Goal: Find specific page/section: Find specific page/section

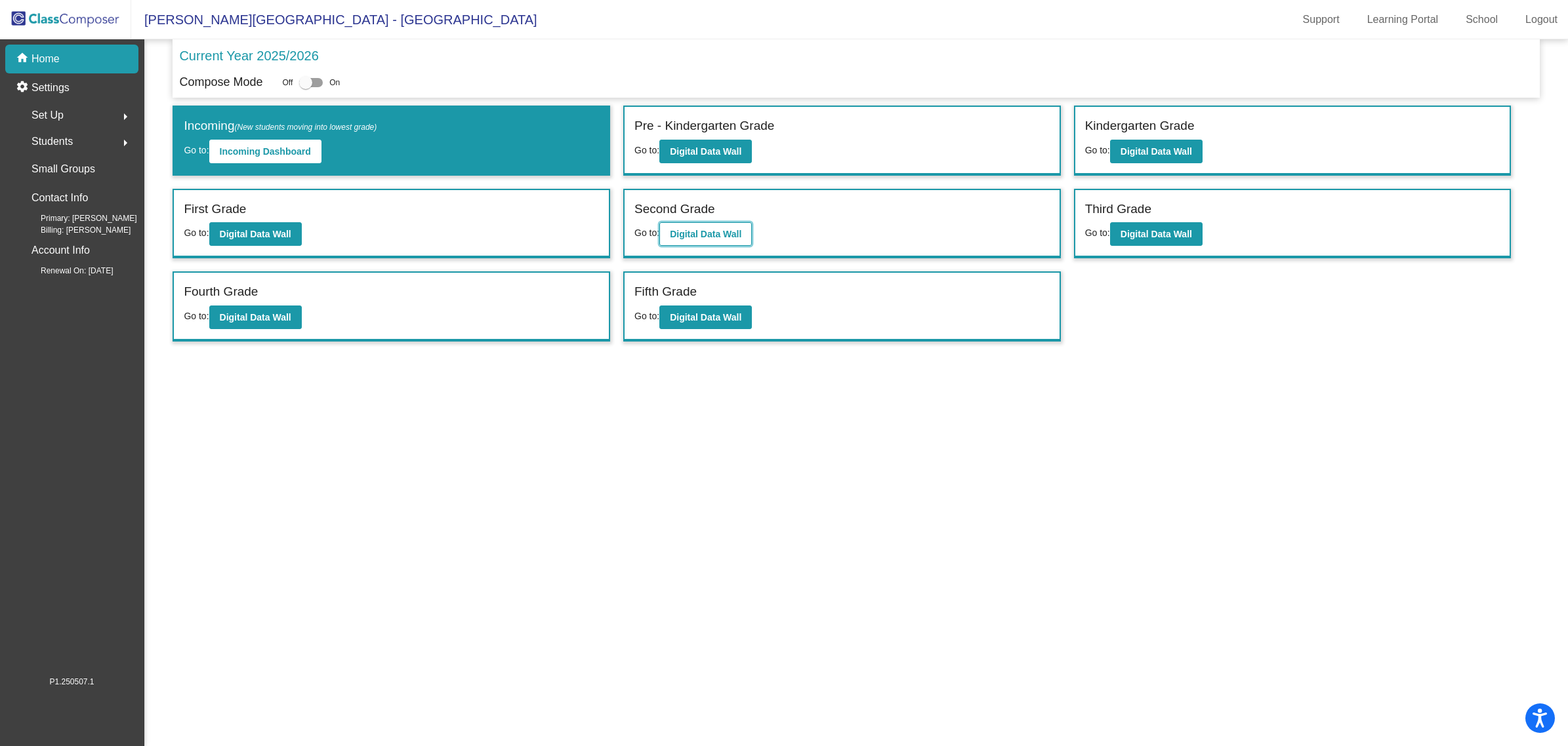
click at [707, 224] on button "Digital Data Wall" at bounding box center [705, 234] width 93 height 23
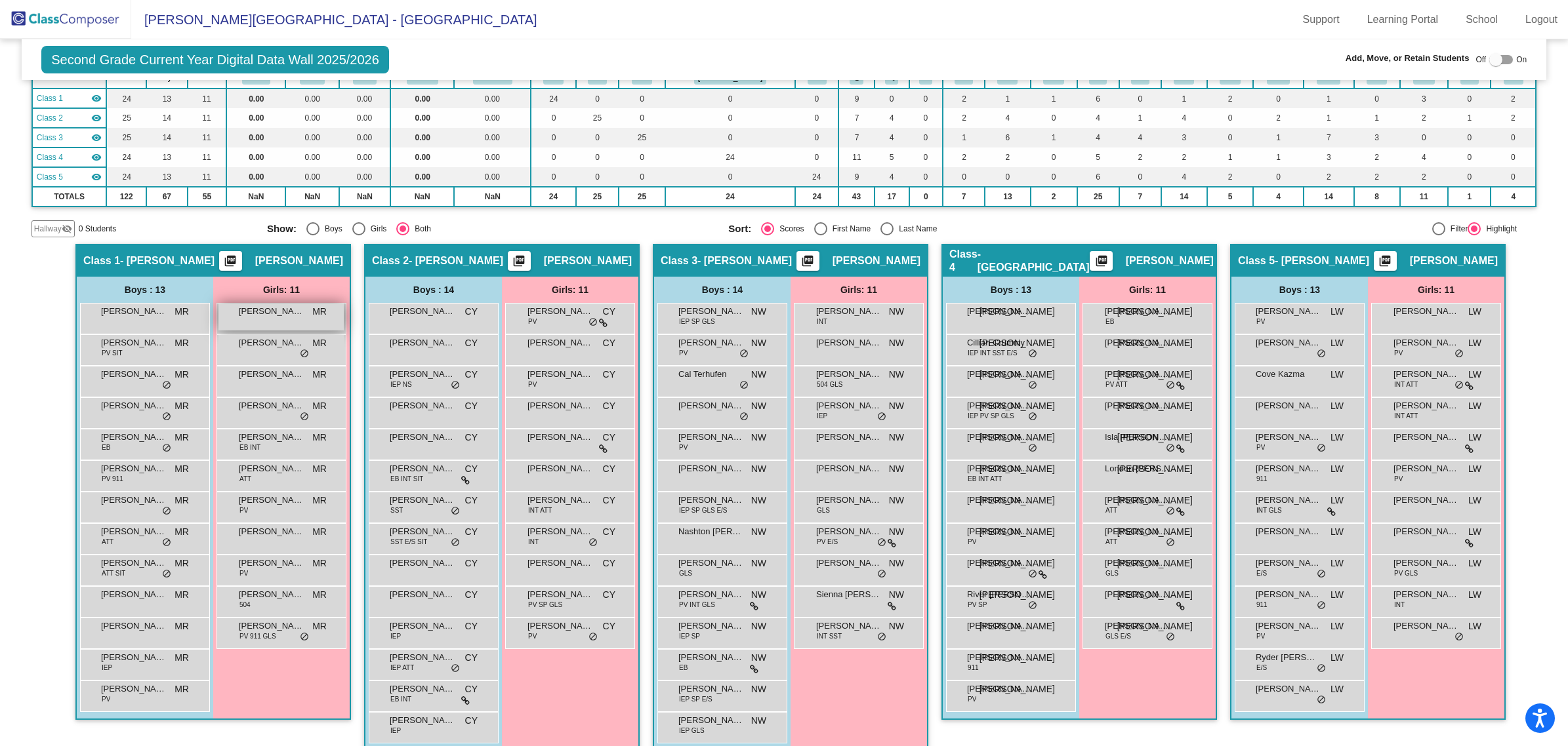
scroll to position [128, 0]
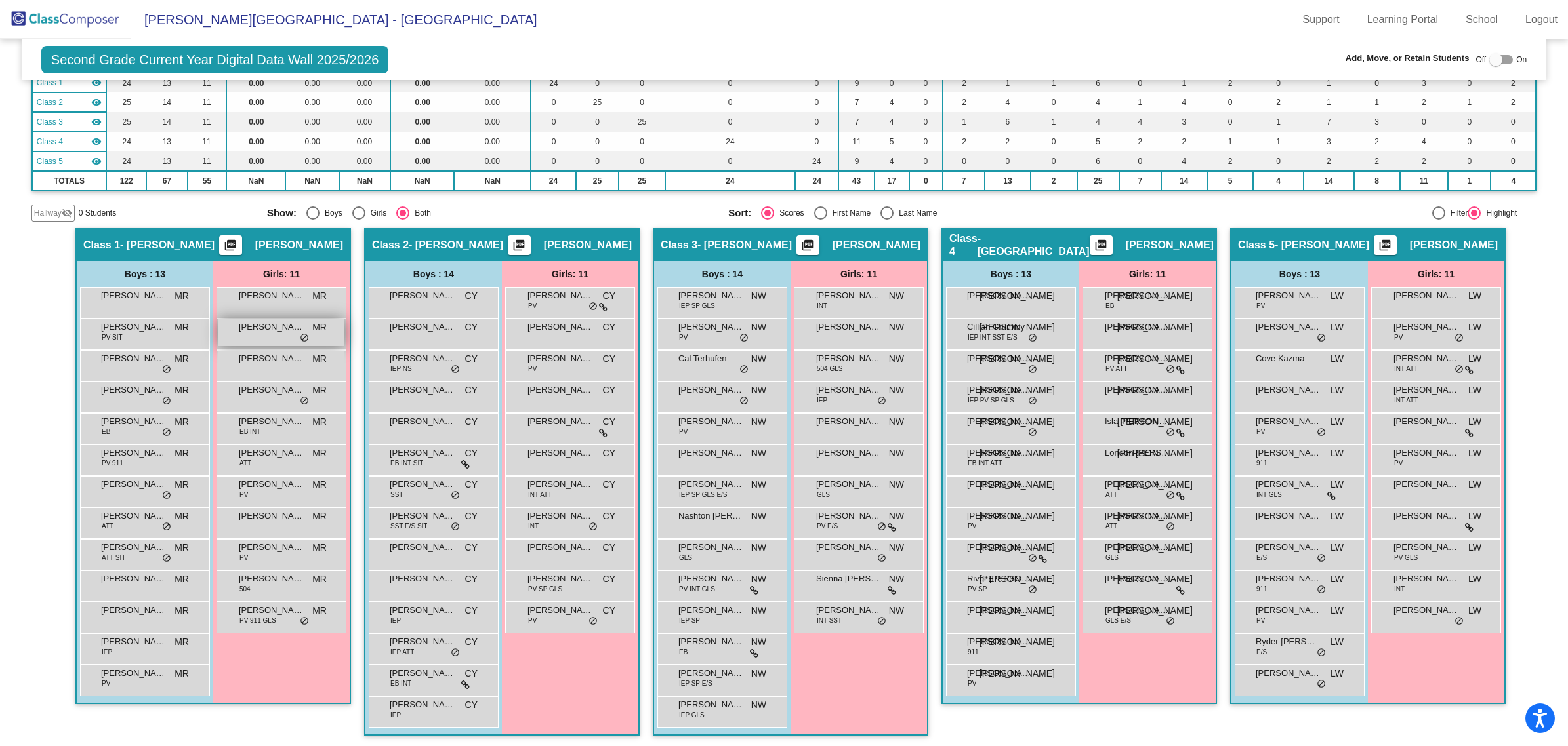
click at [275, 335] on div "[PERSON_NAME] MR [PERSON_NAME] do_not_disturb_alt" at bounding box center [281, 332] width 125 height 27
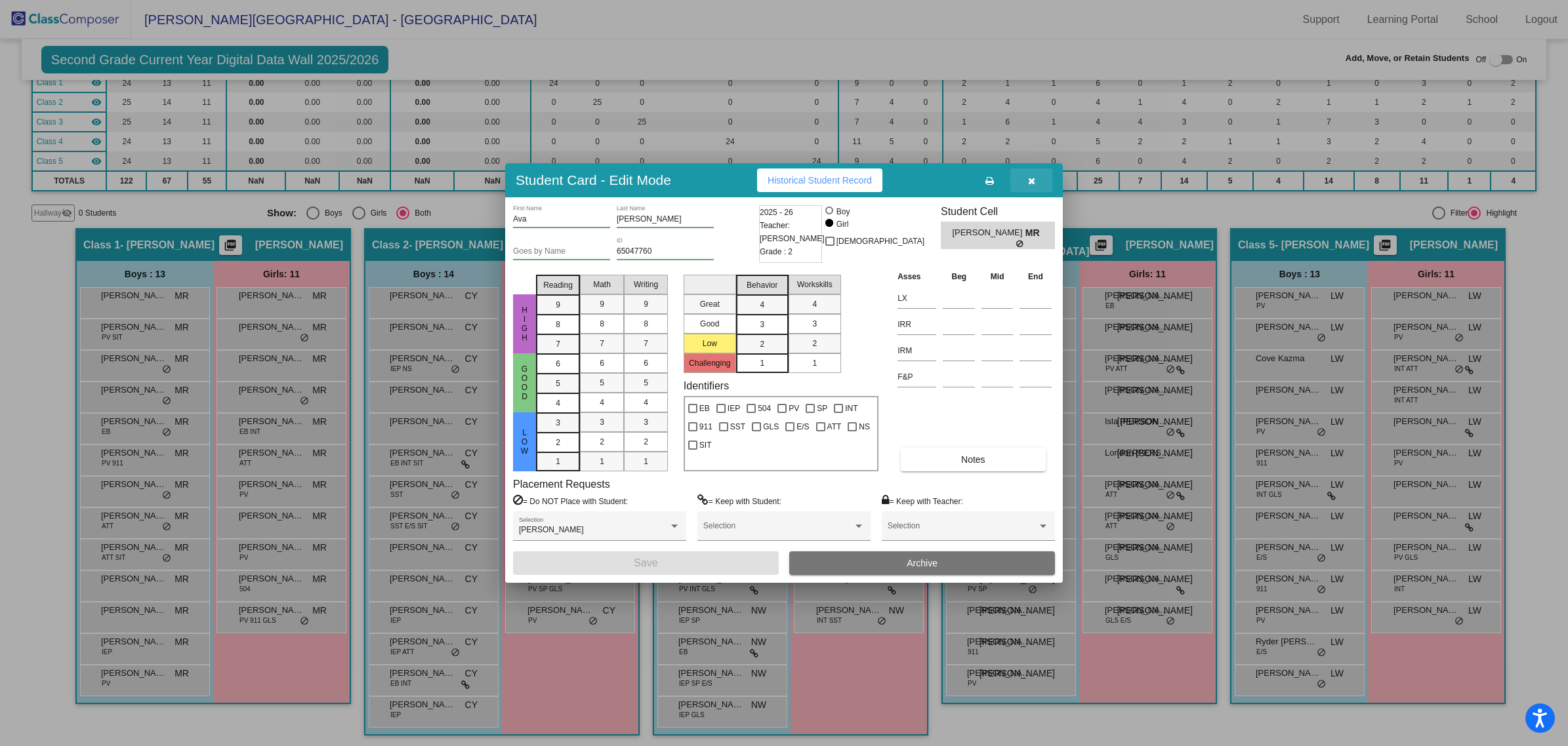
click at [1036, 186] on button "button" at bounding box center [1031, 180] width 42 height 23
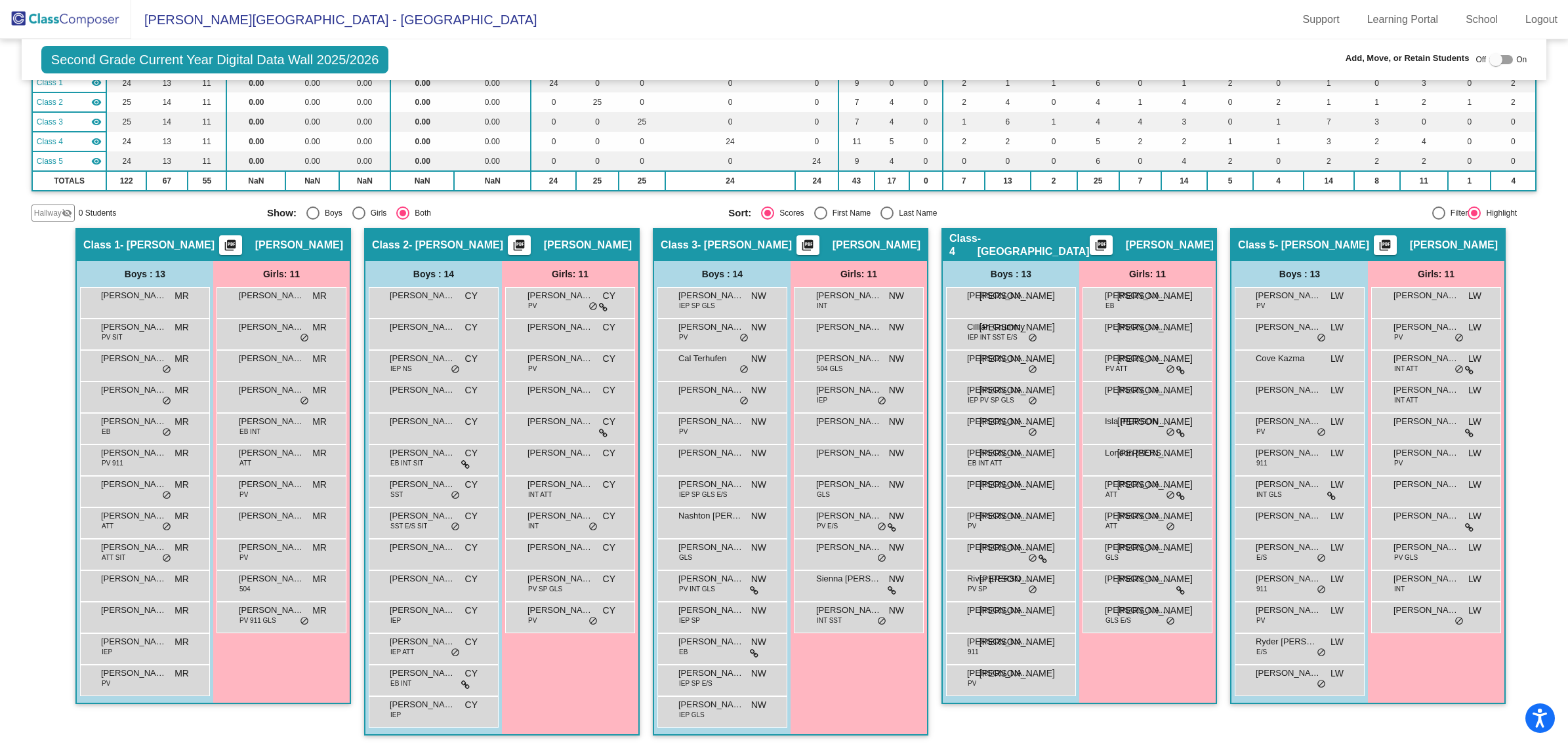
click at [1131, 445] on div "London [PERSON_NAME] lock do_not_disturb_alt" at bounding box center [1147, 460] width 130 height 32
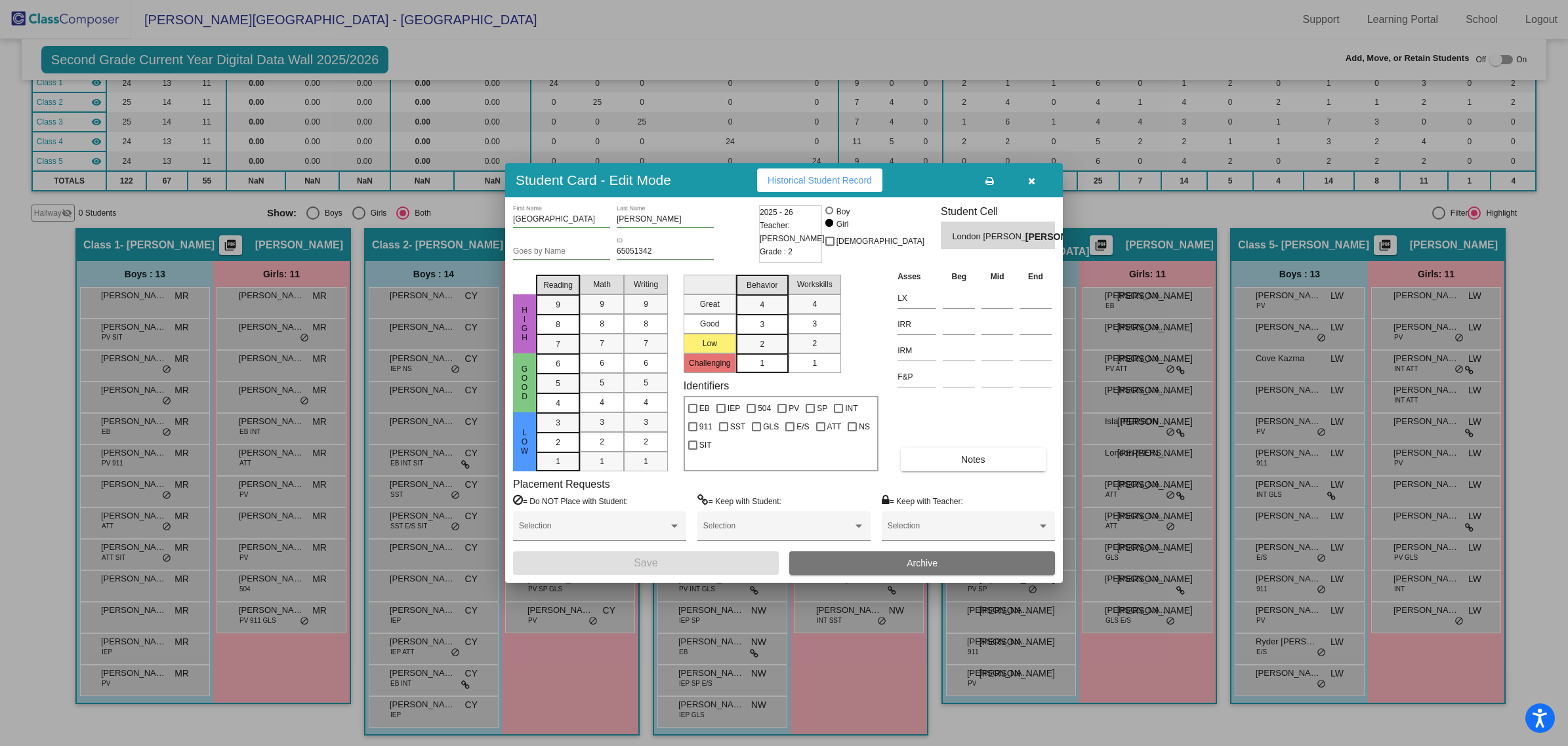
drag, startPoint x: 1036, startPoint y: 184, endPoint x: 1028, endPoint y: 184, distance: 8.0
click at [1036, 184] on button "button" at bounding box center [1031, 180] width 42 height 23
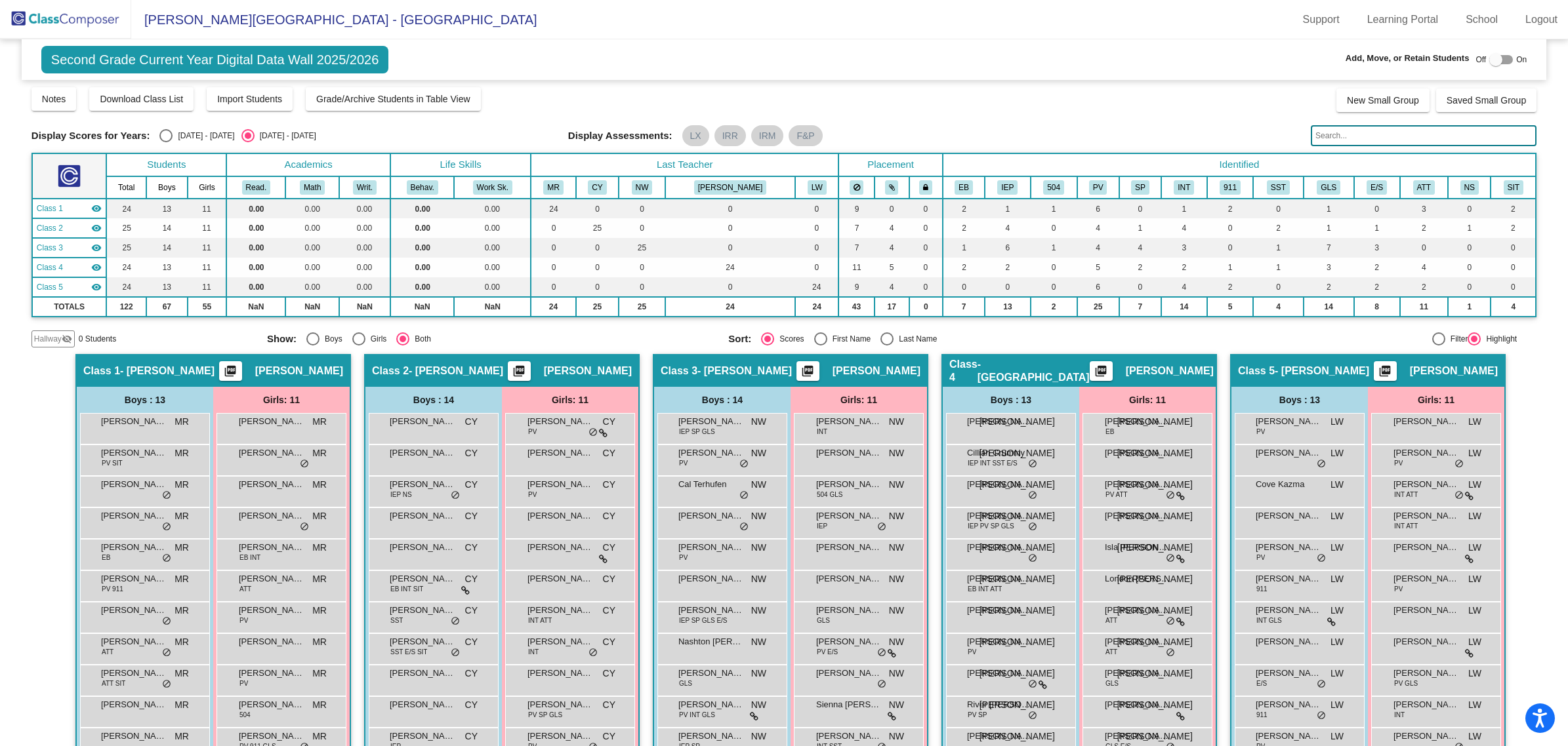
scroll to position [0, 0]
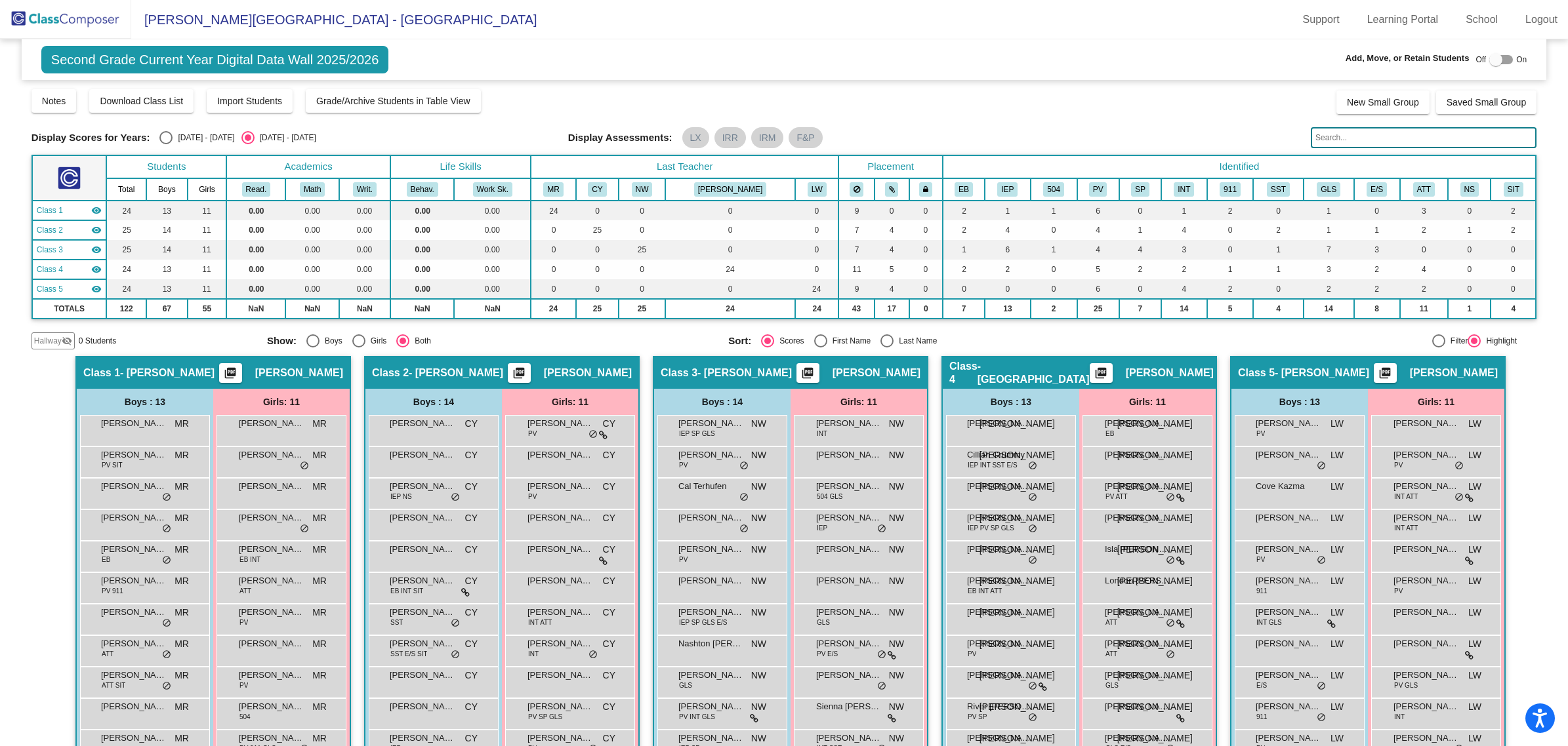
click at [94, 7] on img at bounding box center [65, 19] width 131 height 38
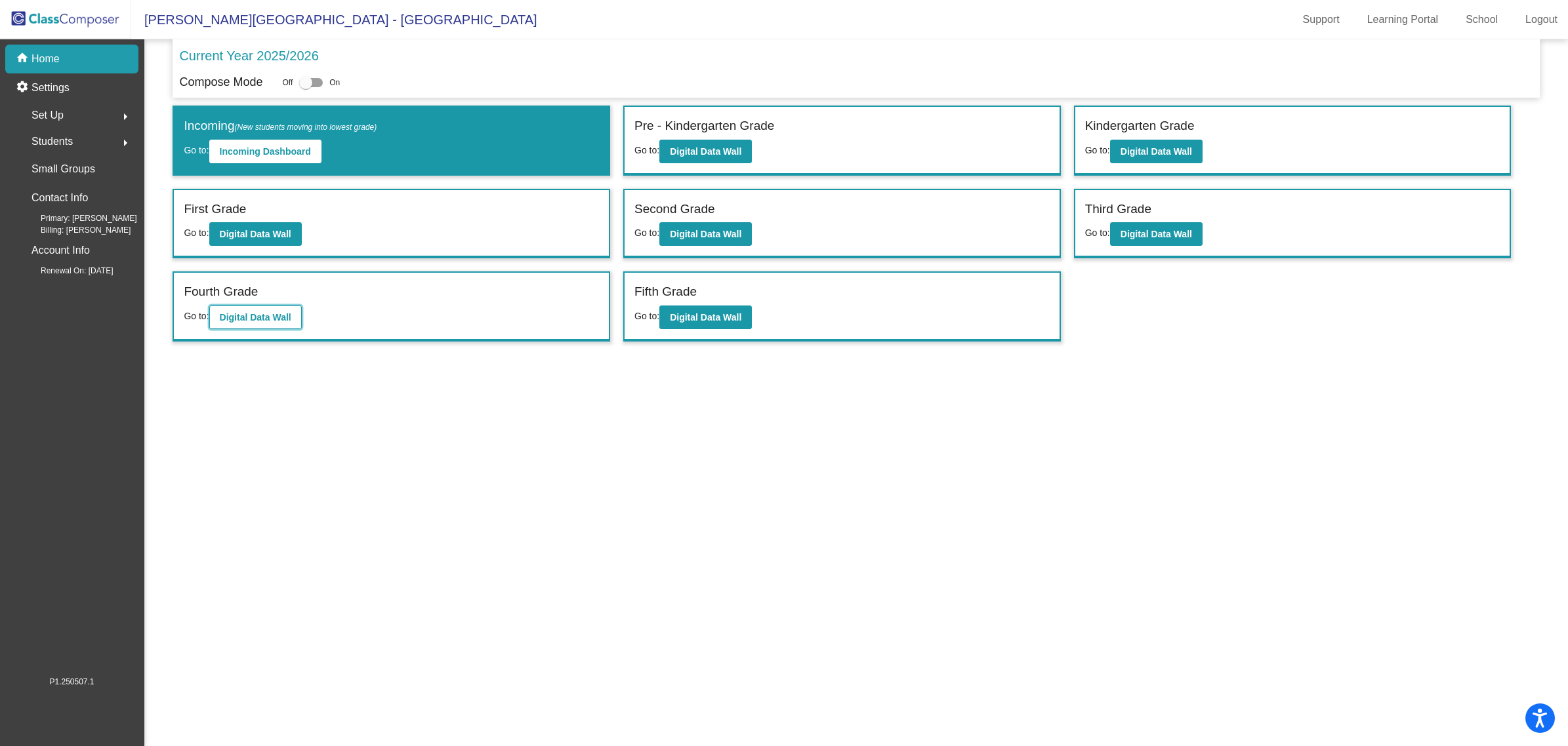
click at [239, 323] on button "Digital Data Wall" at bounding box center [255, 317] width 93 height 23
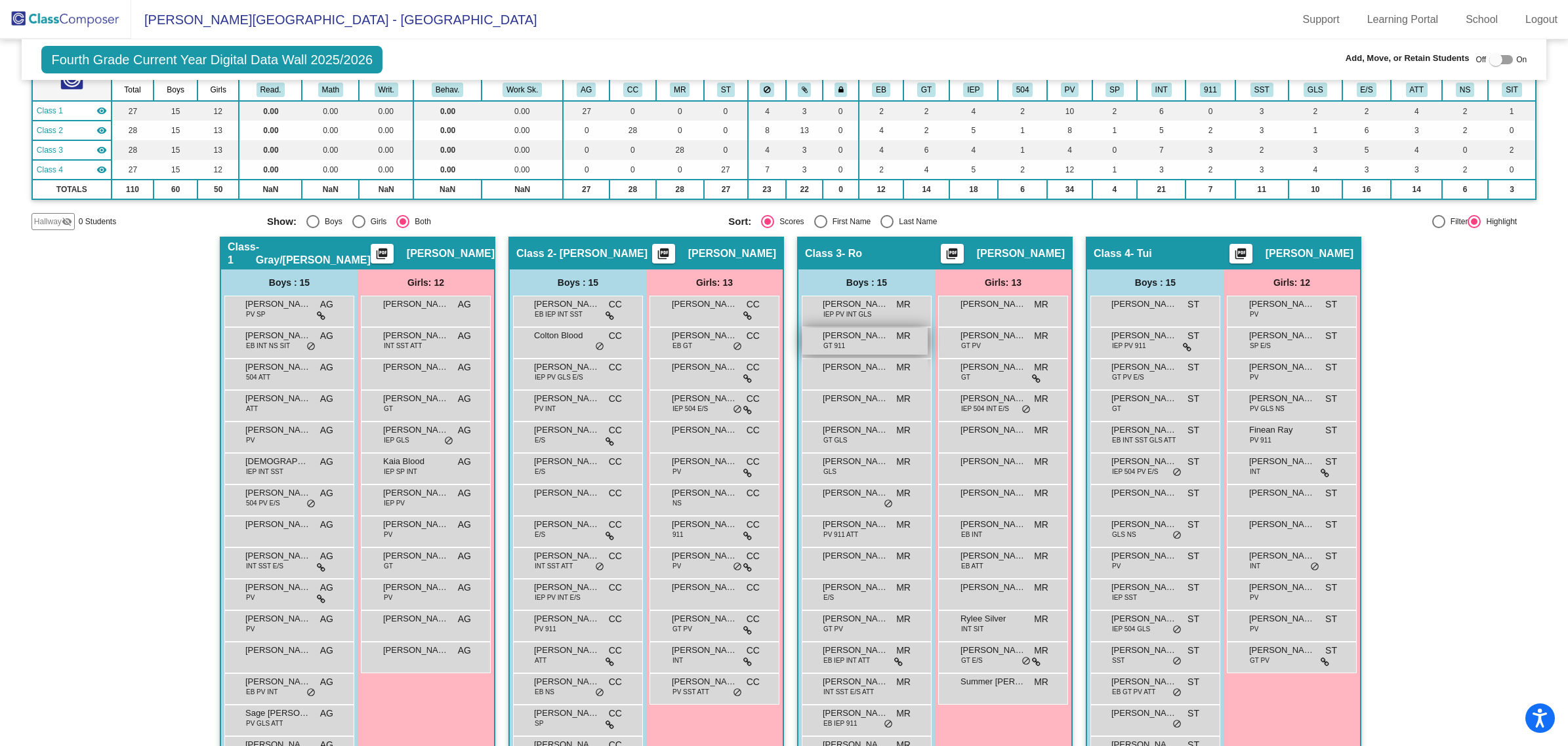
scroll to position [139, 0]
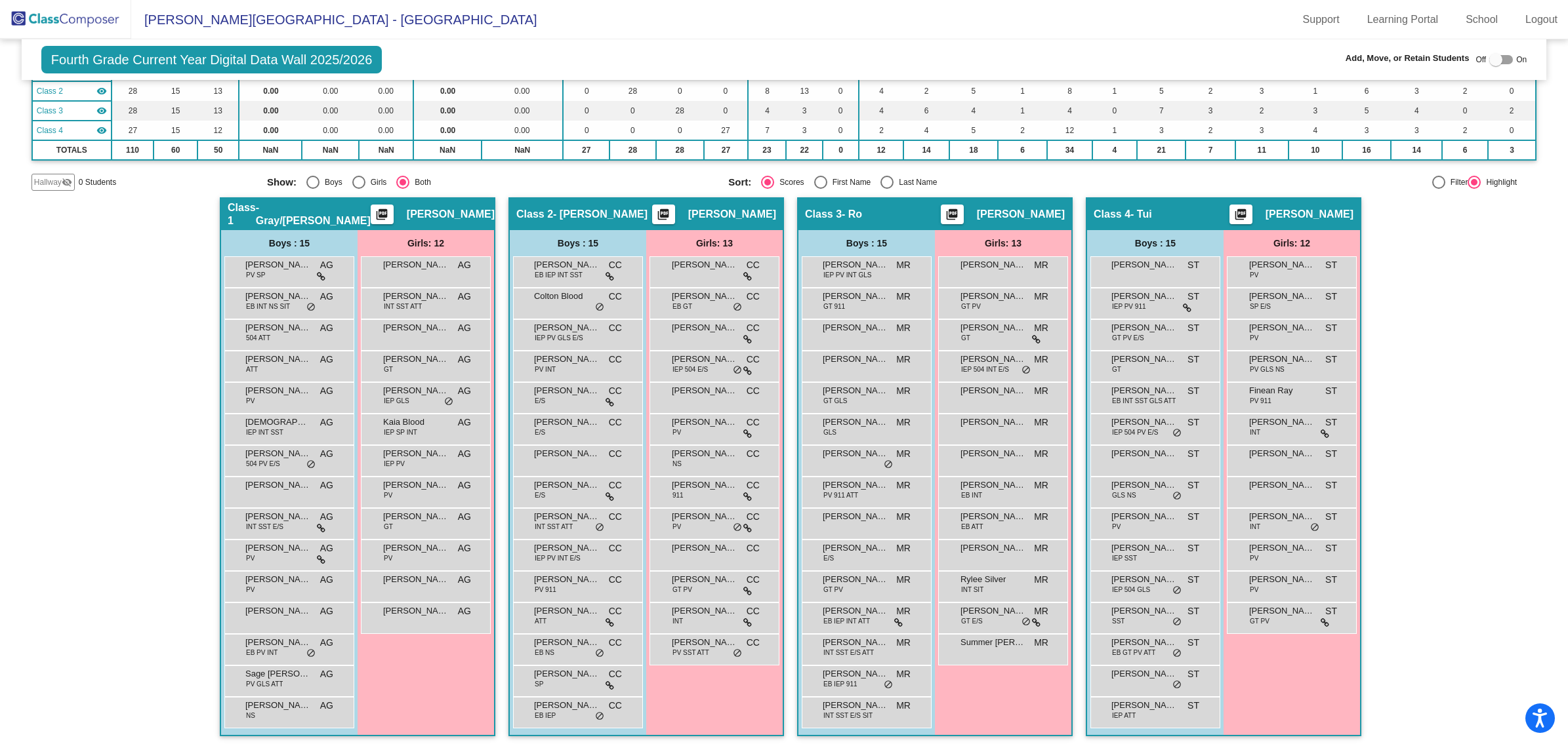
drag, startPoint x: 84, startPoint y: 16, endPoint x: 152, endPoint y: 31, distance: 69.6
click at [84, 16] on img at bounding box center [65, 19] width 131 height 38
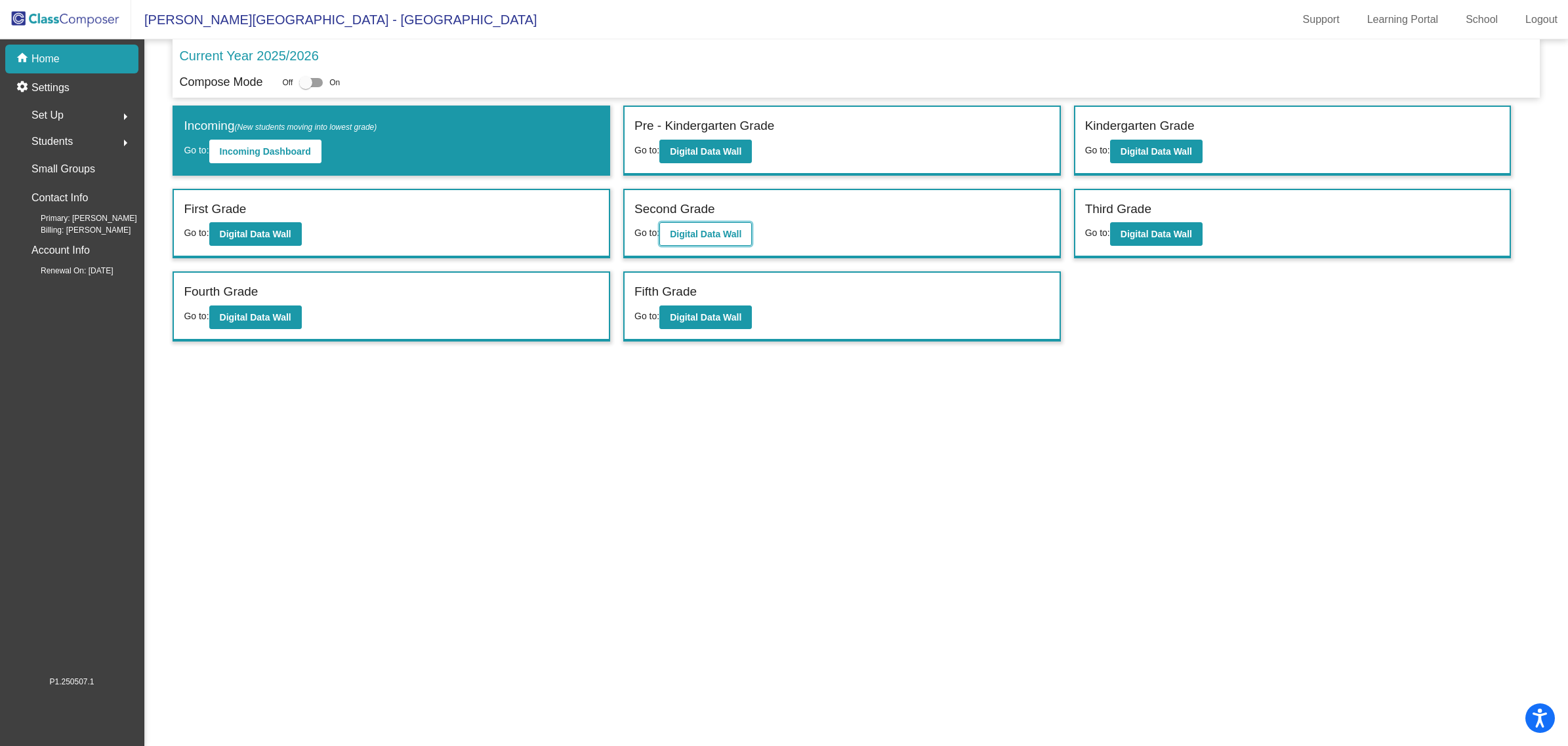
click at [696, 236] on b "Digital Data Wall" at bounding box center [705, 234] width 71 height 10
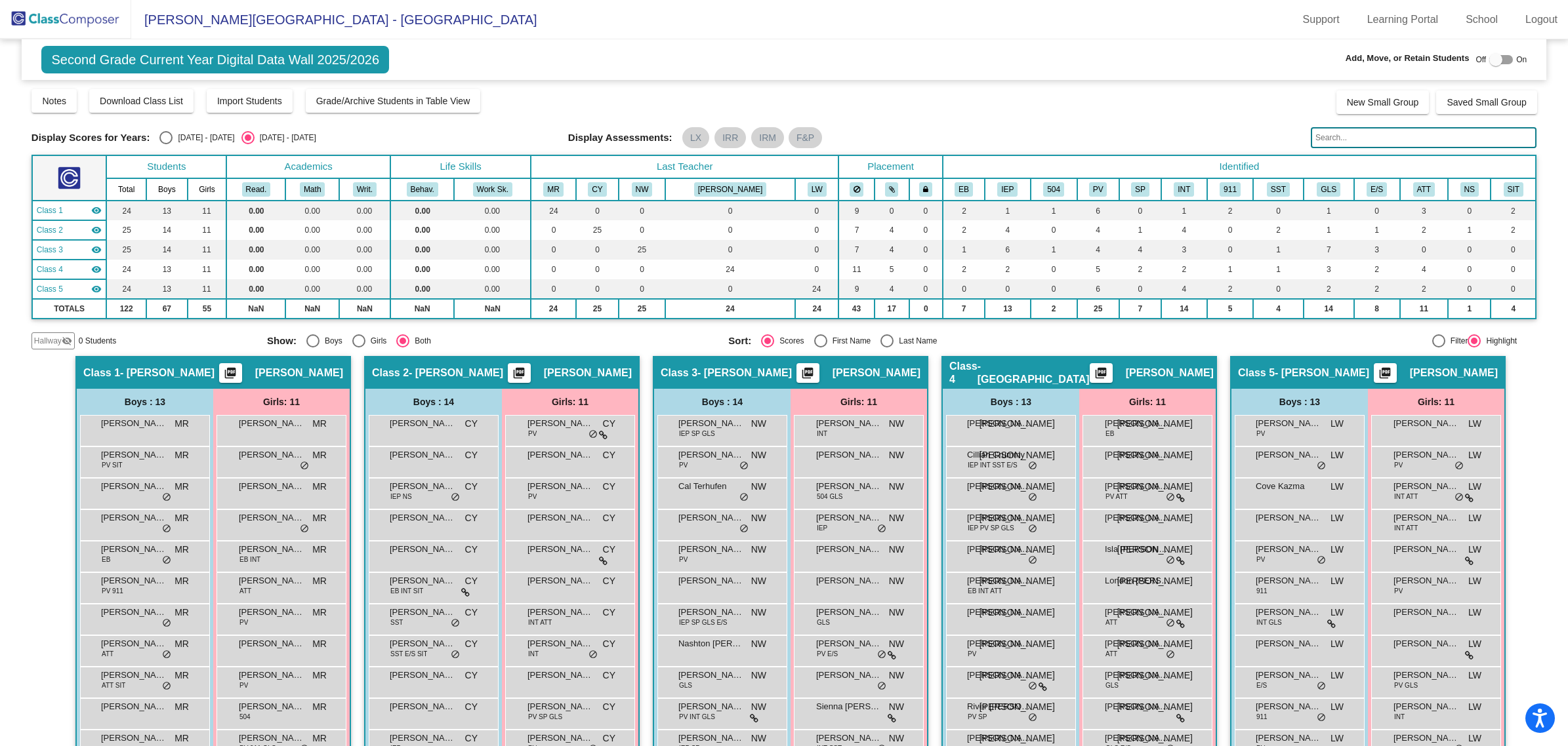
drag, startPoint x: 1372, startPoint y: 139, endPoint x: 1362, endPoint y: 142, distance: 10.4
click at [1369, 139] on input "text" at bounding box center [1423, 138] width 225 height 21
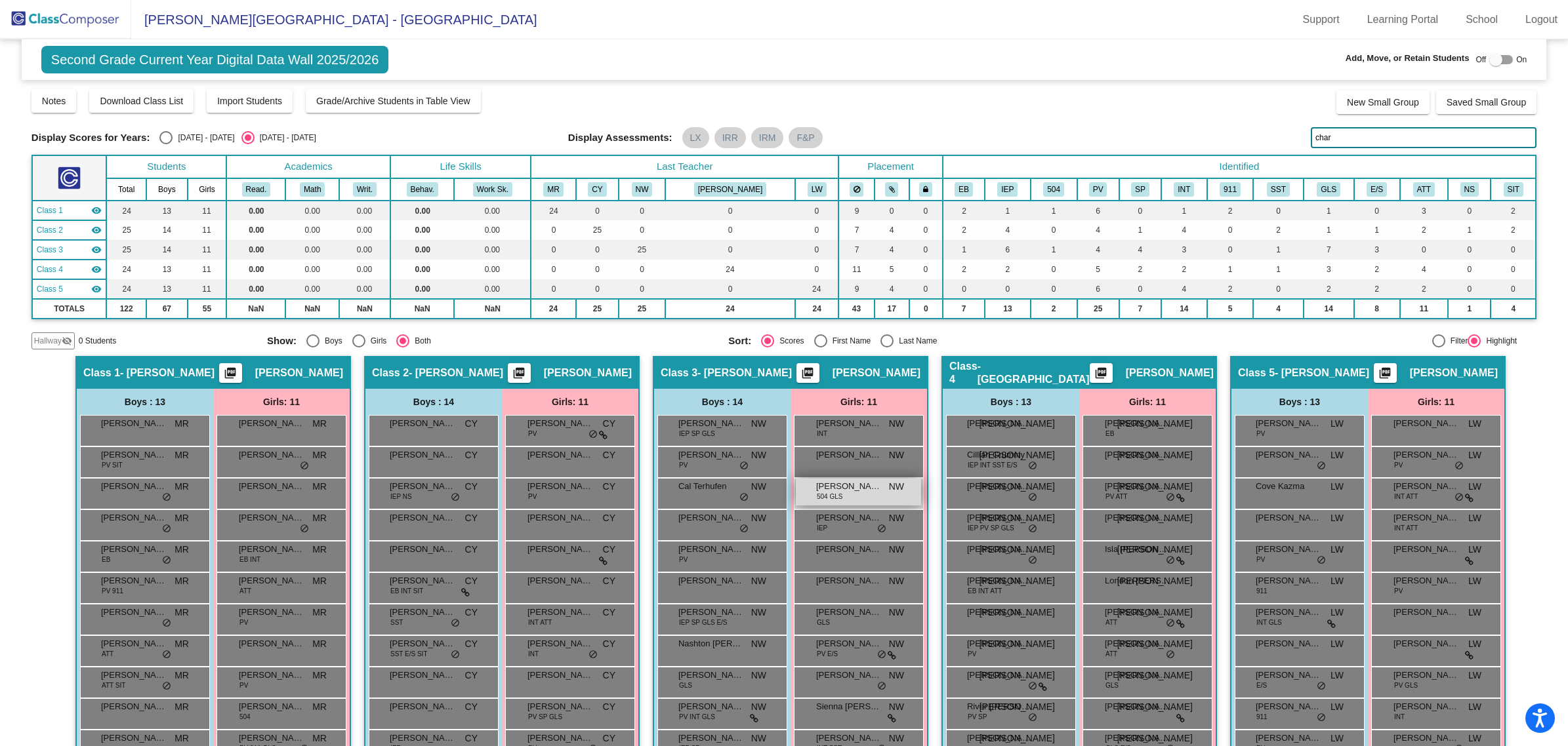
type input "char"
click at [853, 490] on span "[PERSON_NAME]" at bounding box center [849, 486] width 66 height 13
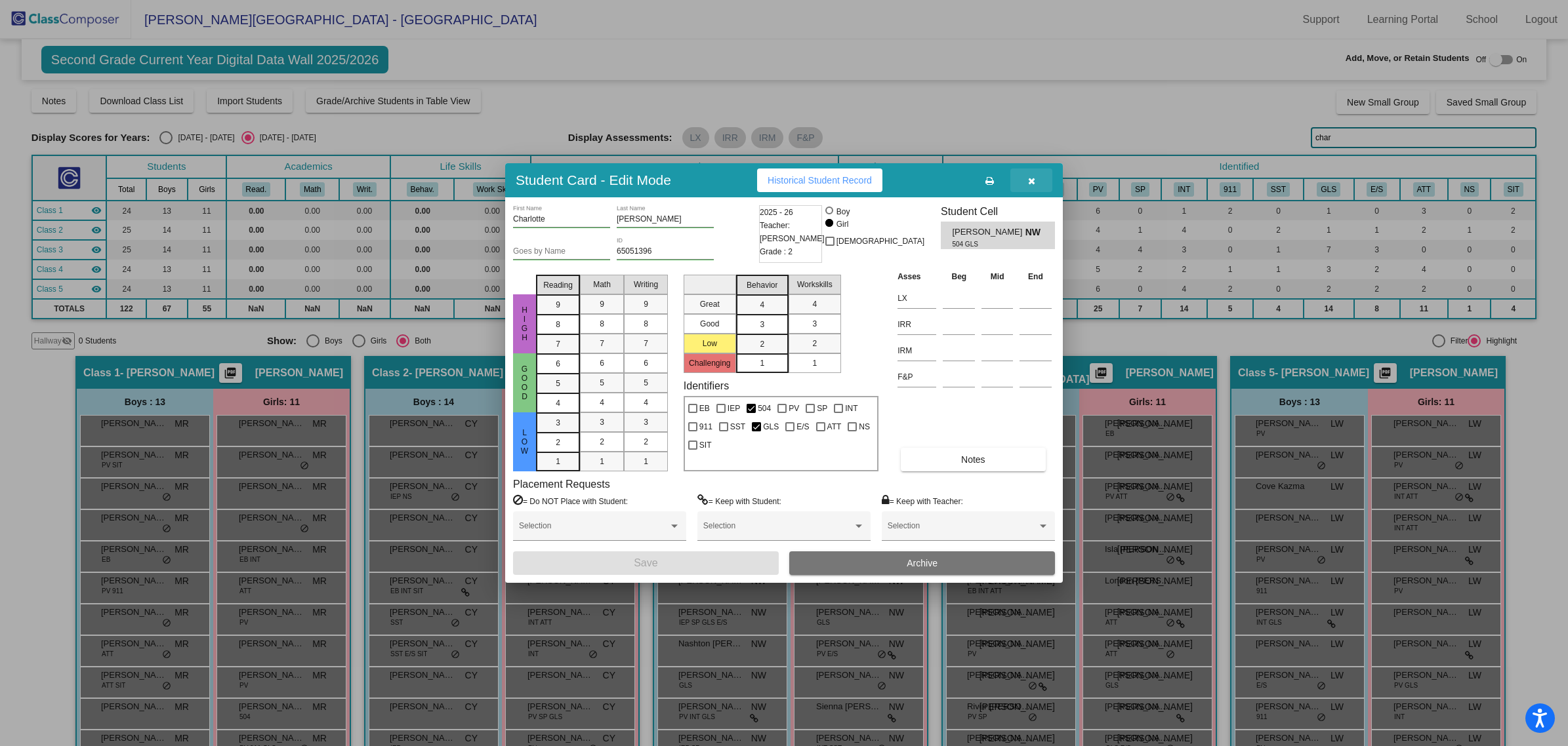
click at [1031, 184] on icon "button" at bounding box center [1031, 180] width 8 height 9
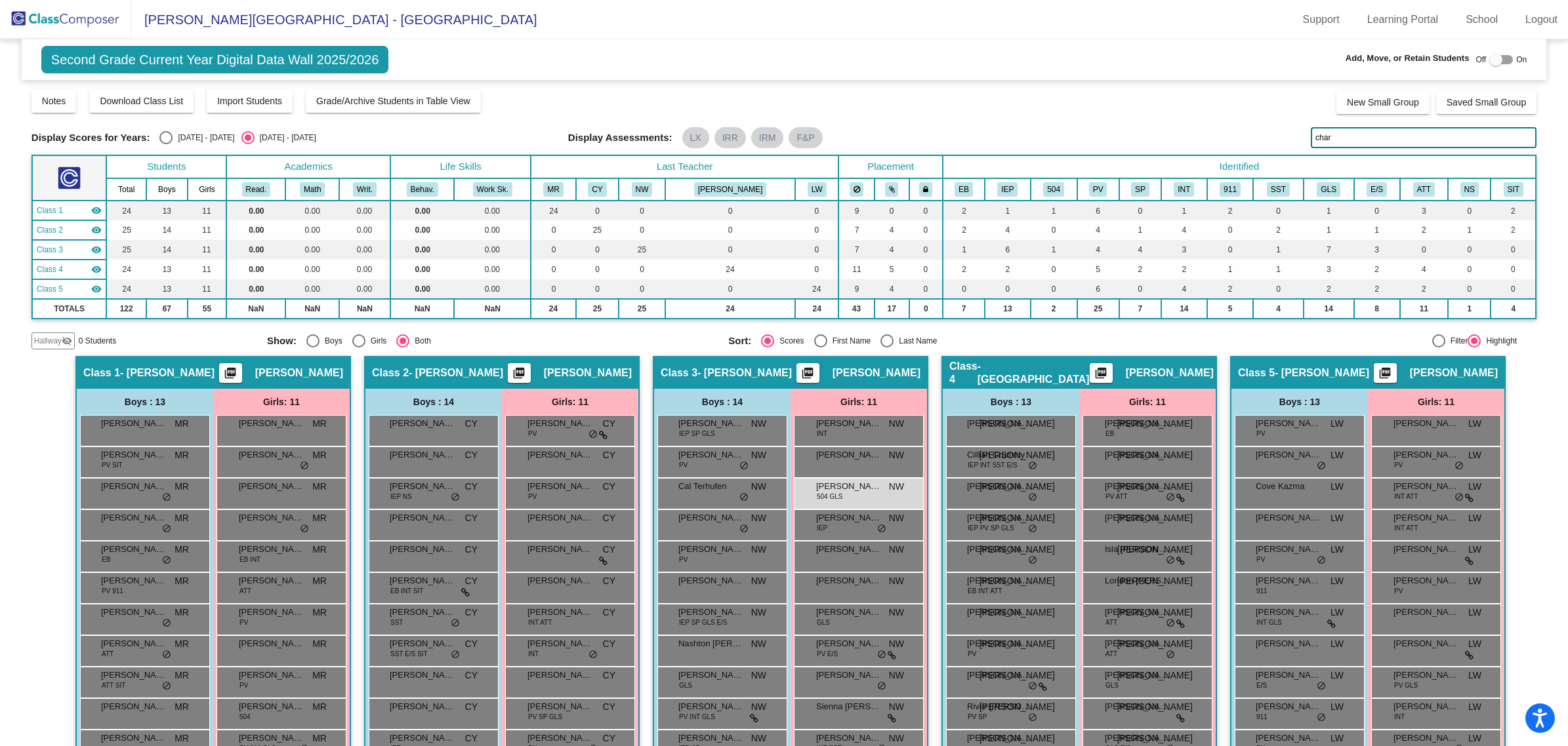
click at [79, 11] on img at bounding box center [65, 19] width 131 height 38
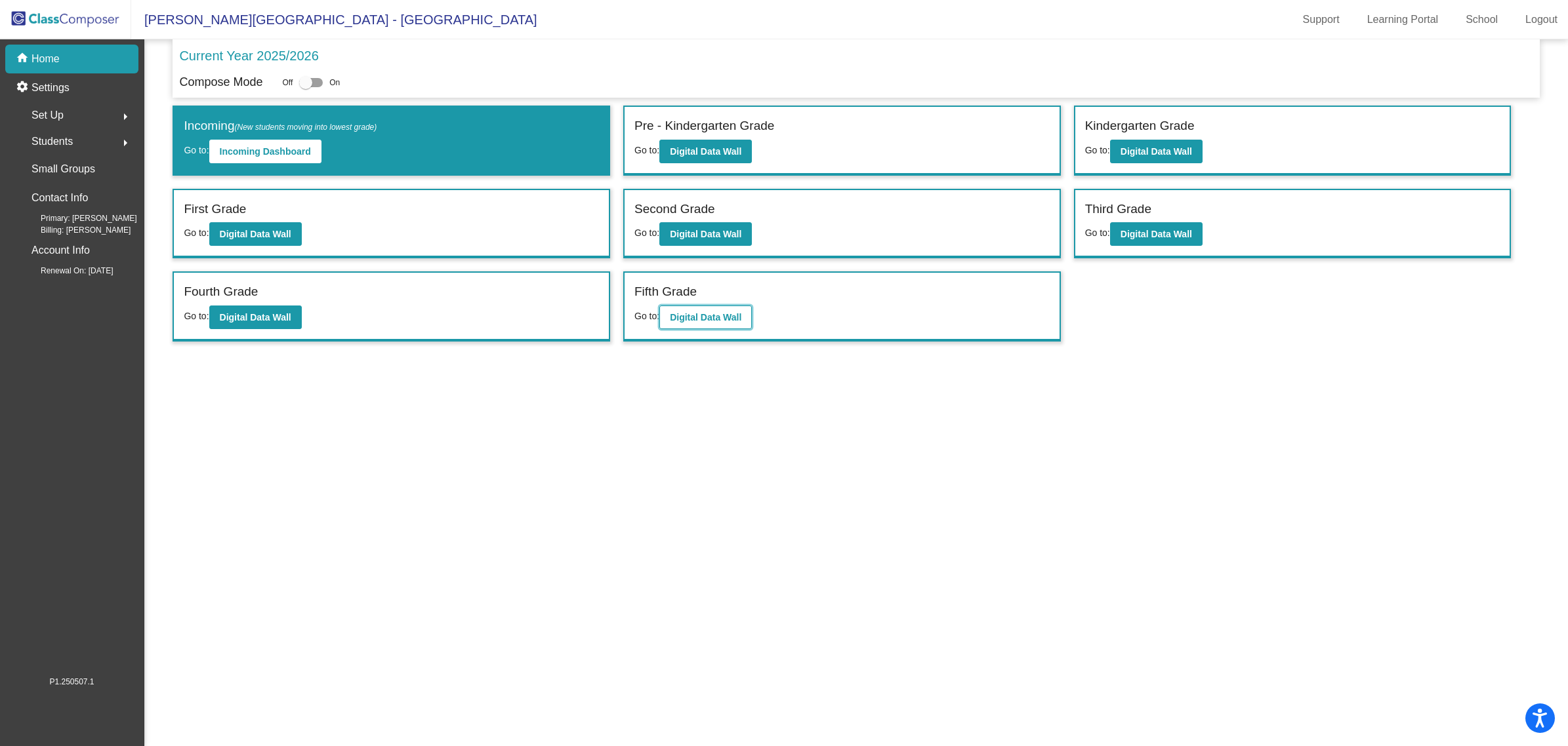
click at [724, 314] on b "Digital Data Wall" at bounding box center [705, 317] width 71 height 10
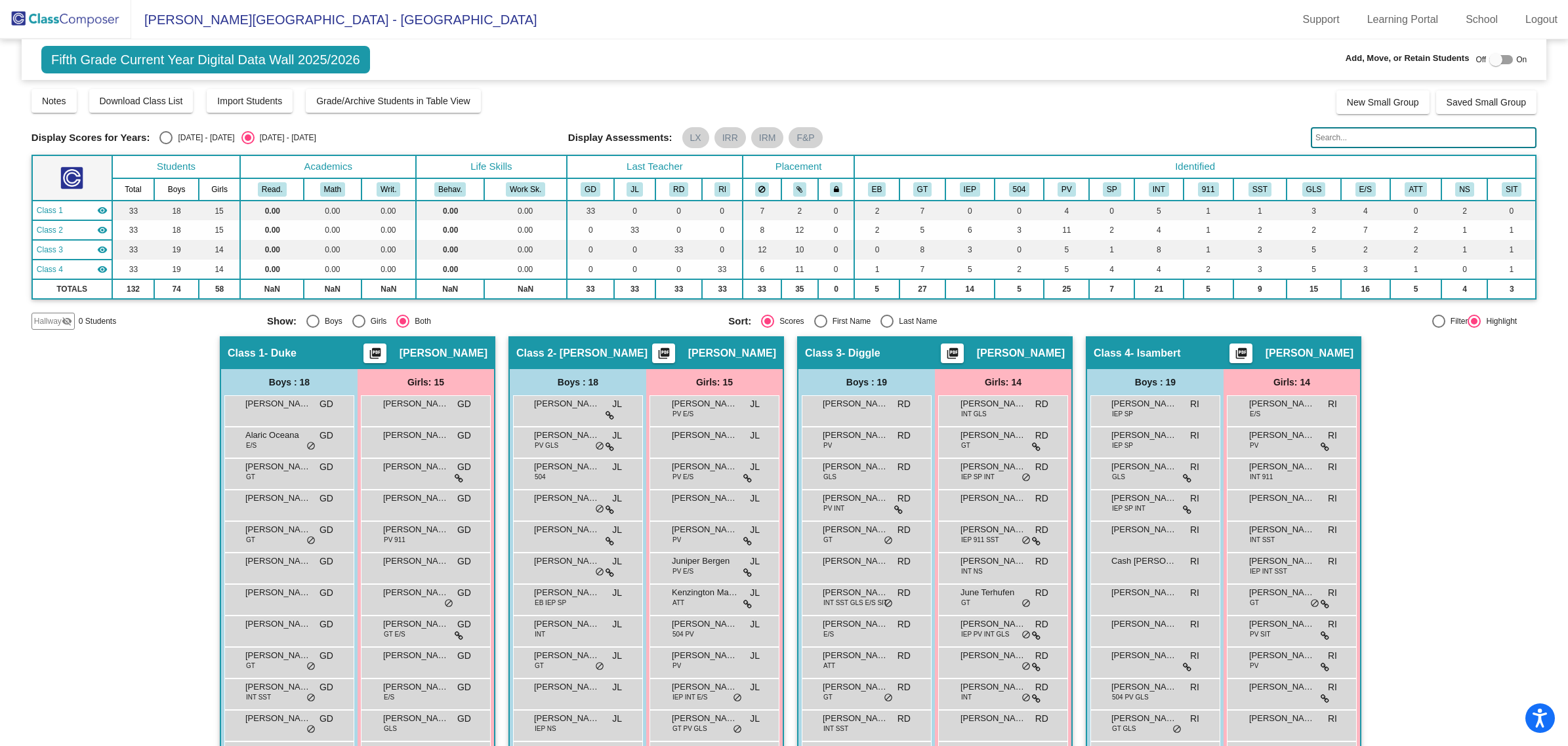
click at [1377, 136] on input "text" at bounding box center [1423, 138] width 225 height 21
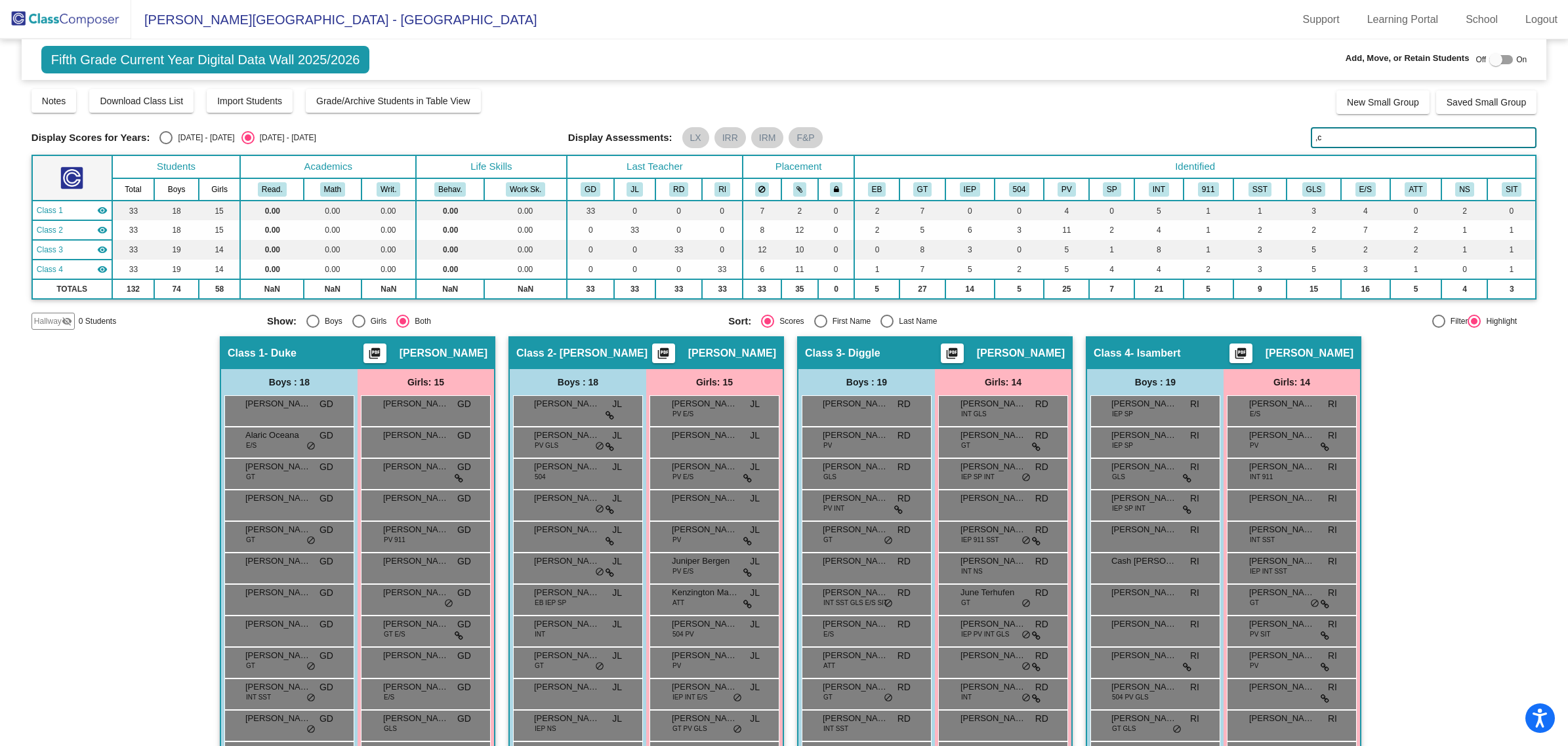
type input ","
type input "m"
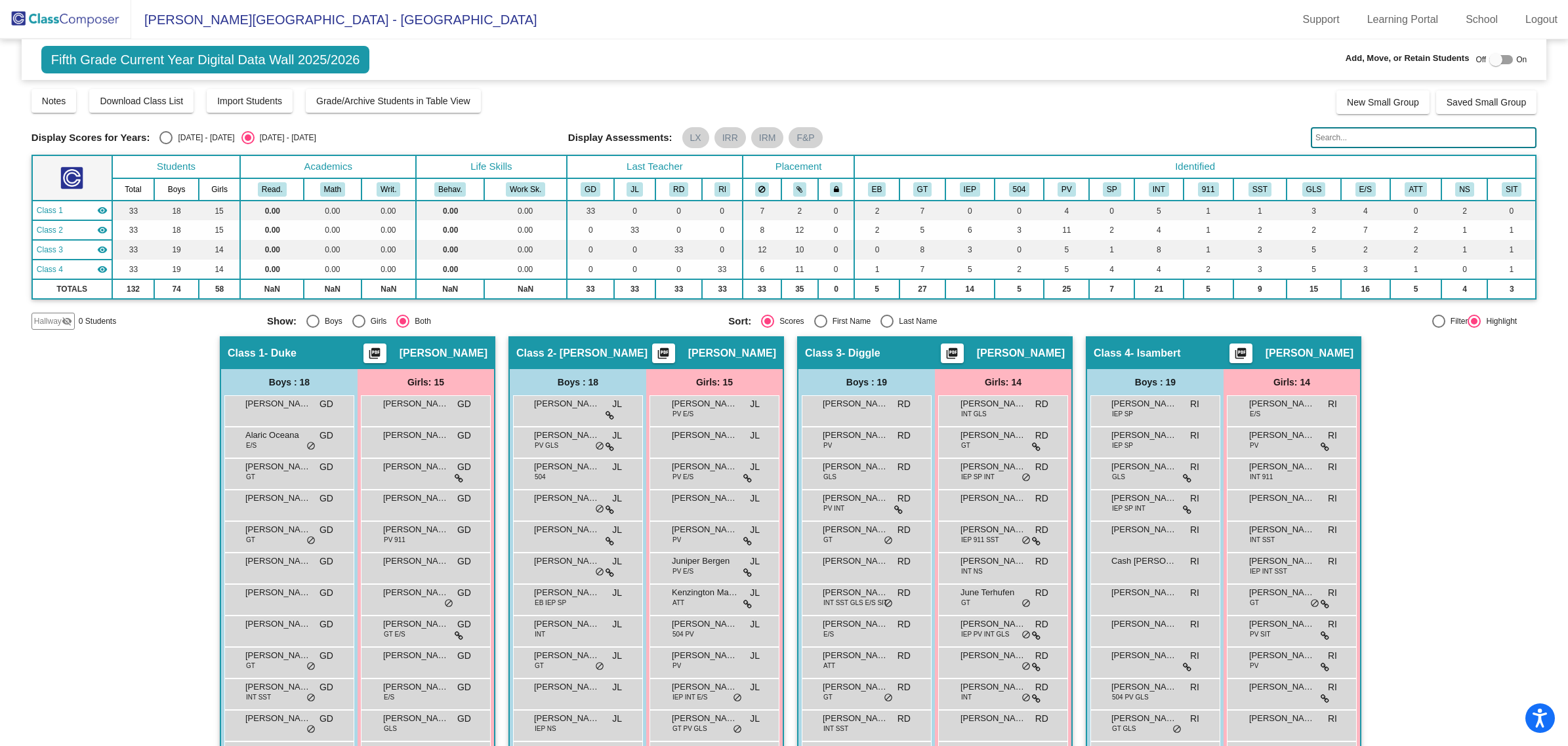
click at [1389, 142] on input "text" at bounding box center [1423, 138] width 225 height 21
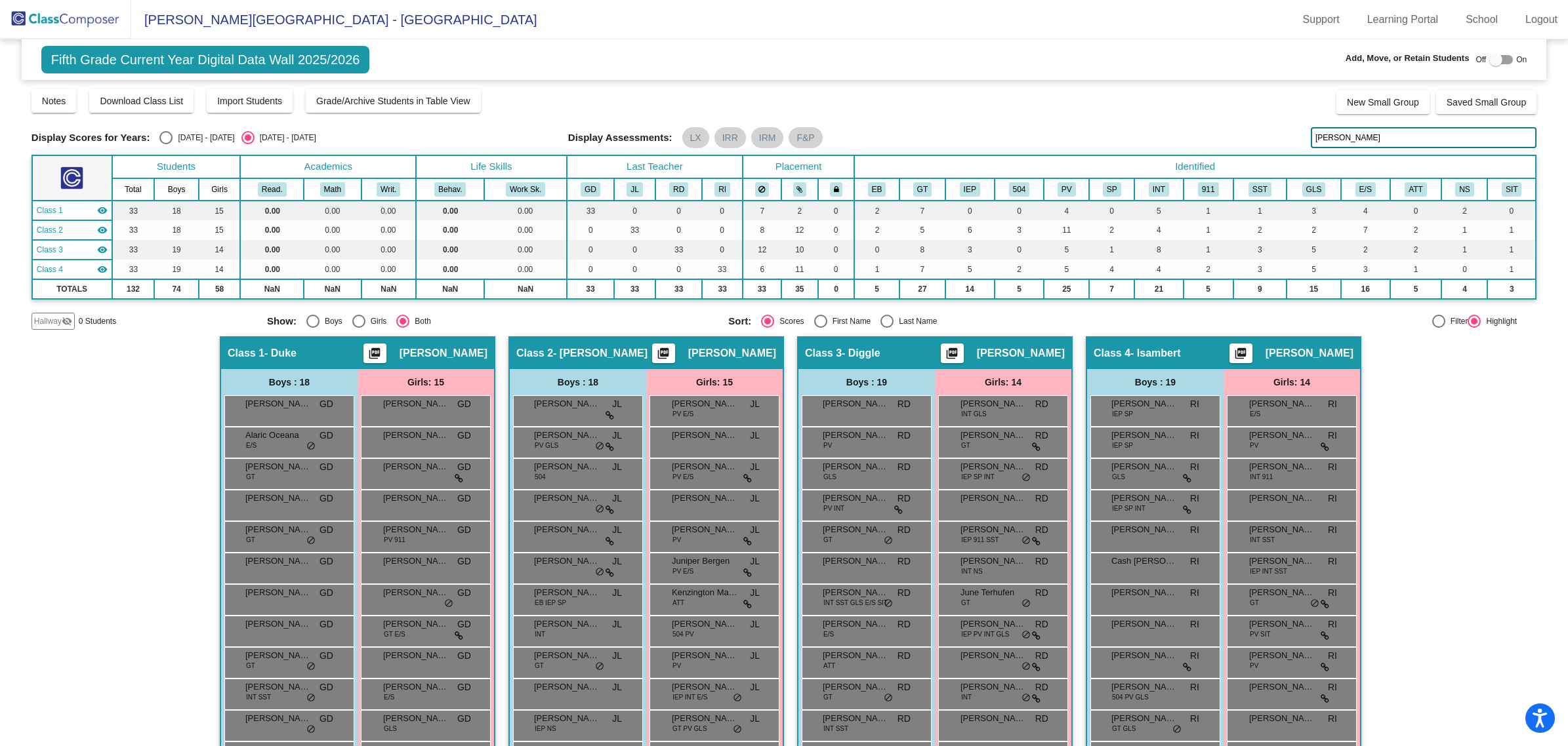
type input "[PERSON_NAME]"
drag, startPoint x: 102, startPoint y: 13, endPoint x: 118, endPoint y: 13, distance: 16.0
click at [102, 13] on img at bounding box center [65, 19] width 131 height 38
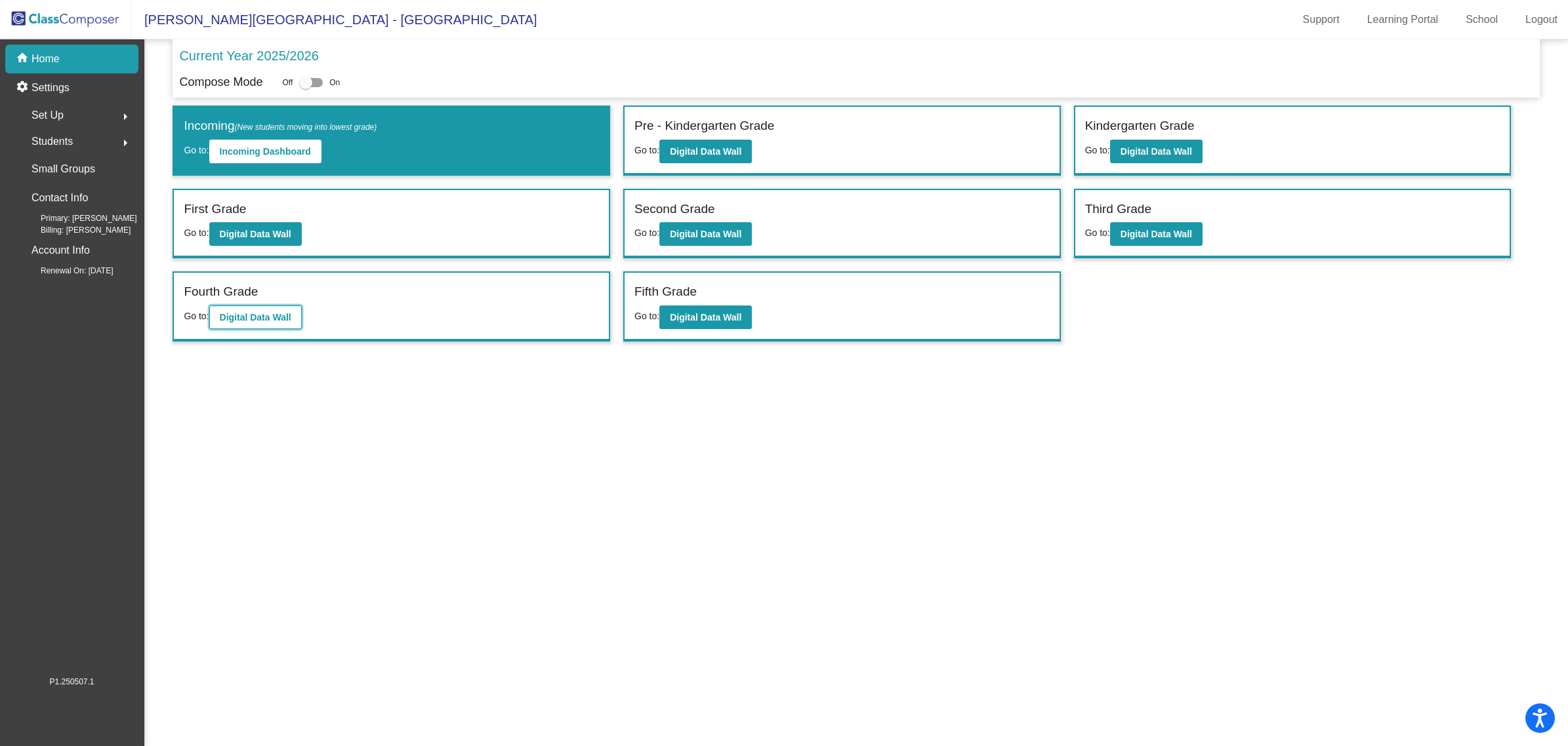
click at [284, 318] on b "Digital Data Wall" at bounding box center [256, 317] width 71 height 10
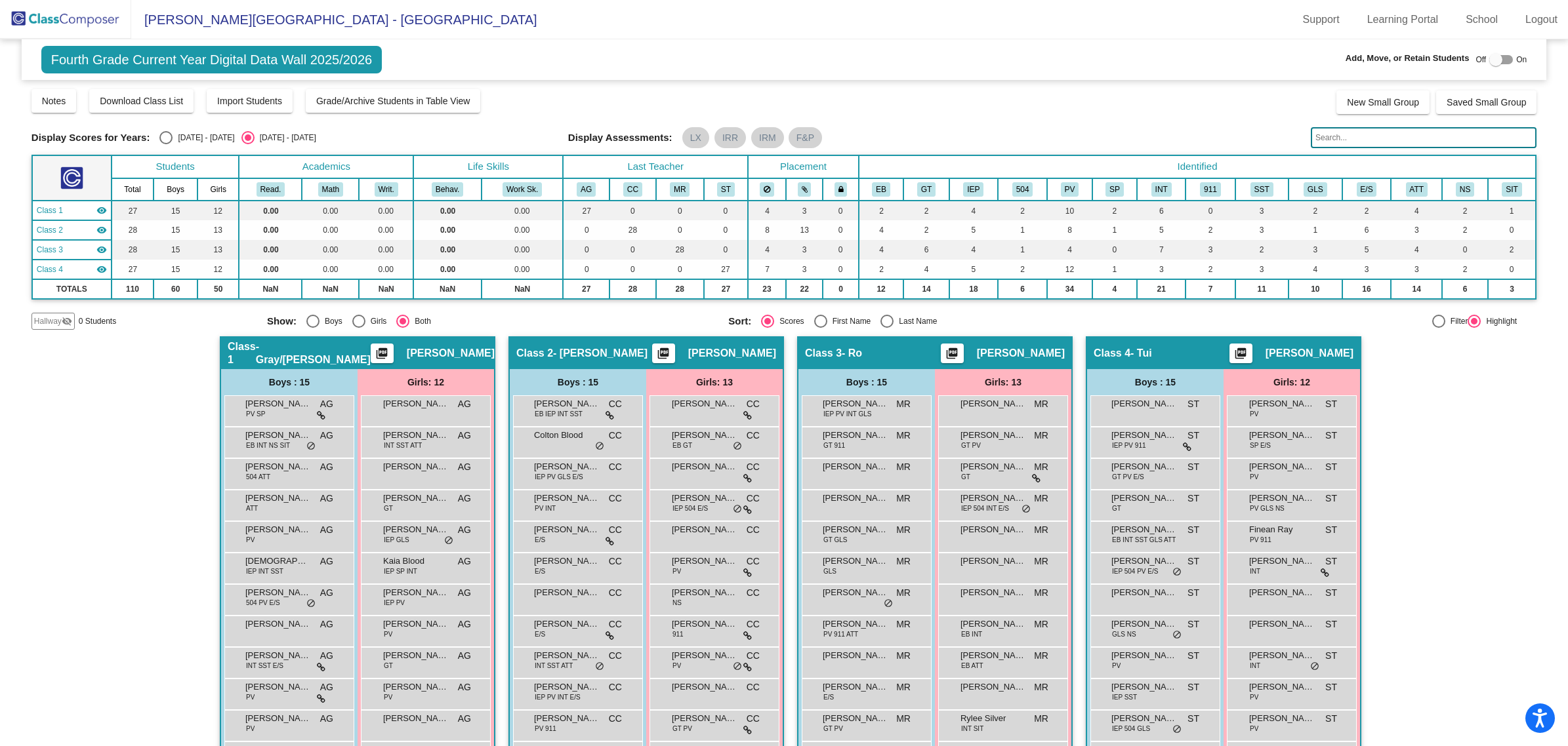
click at [1410, 133] on input "text" at bounding box center [1423, 138] width 225 height 21
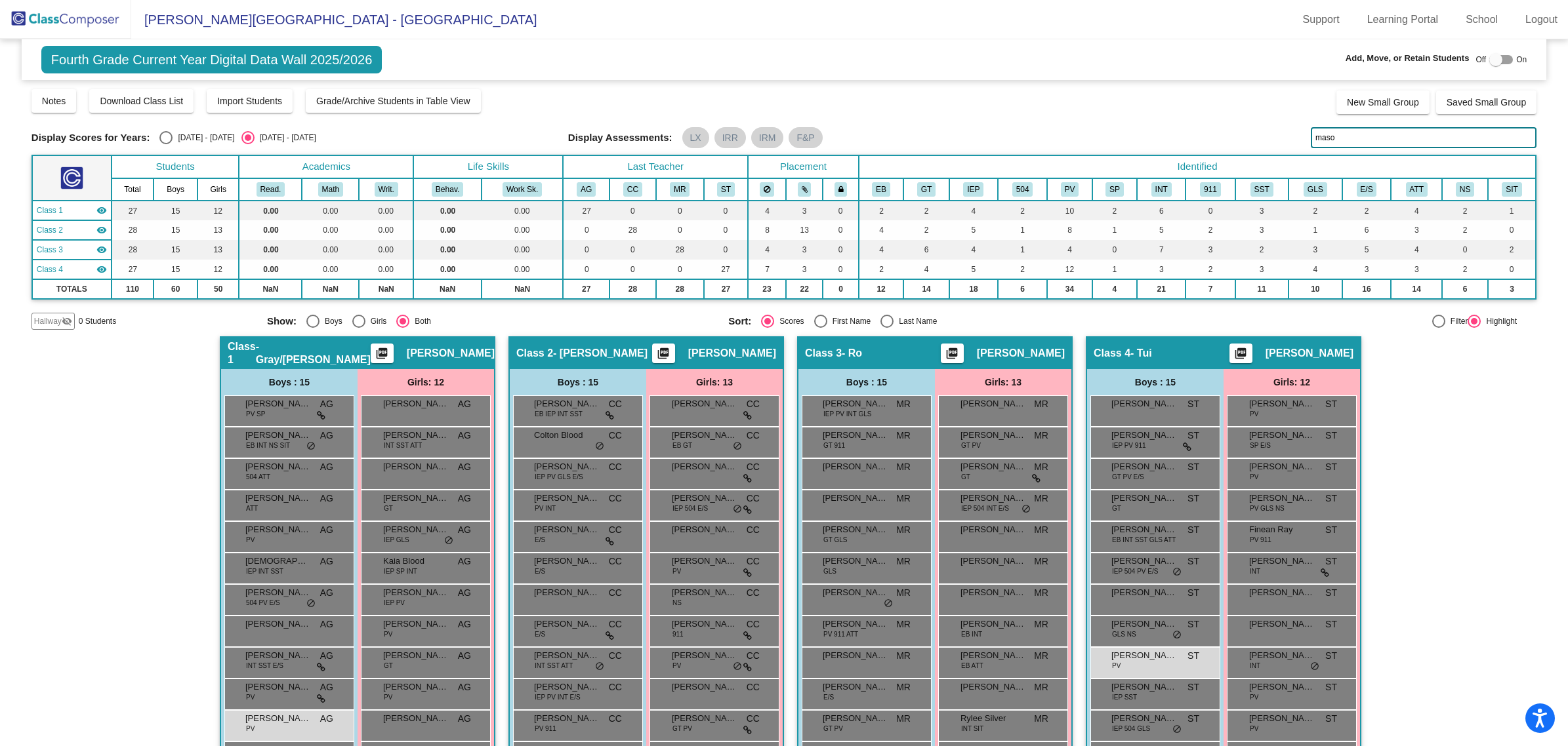
type input "maso"
